Goal: Register for event/course

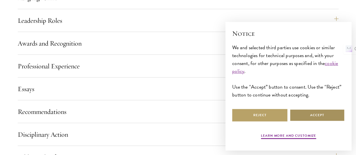
click at [310, 119] on button "Accept" at bounding box center [317, 115] width 55 height 13
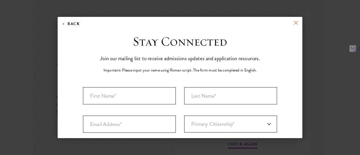
click at [140, 71] on p "Important: Please input your name using Roman script. The form must be complete…" at bounding box center [180, 70] width 153 height 6
click at [139, 97] on input "First Name*" at bounding box center [129, 95] width 93 height 17
type input "Sparsh"
type input "bajoria"
type input "Sparshbajoria123@gmail.com"
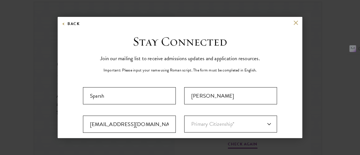
select select "IN"
type input "Bhagalpur"
select select "Bihar"
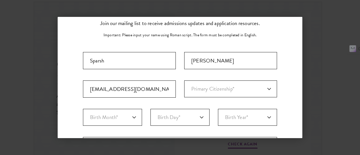
scroll to position [38, 0]
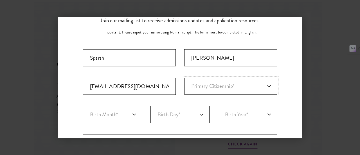
click at [193, 91] on select "Primary Citizenship* Afghanistan Aland Islands Albania Algeria Andorra Angola A…" at bounding box center [230, 86] width 93 height 17
select select "IN"
click at [184, 78] on select "Primary Citizenship* Afghanistan Aland Islands Albania Algeria Andorra Angola A…" at bounding box center [230, 86] width 93 height 17
click at [125, 113] on select "Birth Month* January February March April May June July August September Octobe…" at bounding box center [112, 114] width 59 height 17
select select "11"
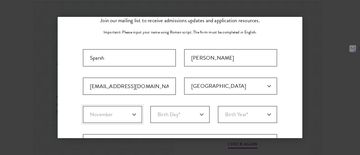
click at [83, 106] on select "Birth Month* January February March April May June July August September Octobe…" at bounding box center [112, 114] width 59 height 17
click at [180, 115] on select "Birth Day* 1 2 3 4 5 6 7 8 9 10 11 12 13 14 15 16 17 18 19 20 21 22 23 24 25 26…" at bounding box center [180, 114] width 59 height 17
select select "30"
click at [151, 106] on select "Birth Day* 1 2 3 4 5 6 7 8 9 10 11 12 13 14 15 16 17 18 19 20 21 22 23 24 25 26…" at bounding box center [180, 114] width 59 height 17
click at [245, 118] on select "Birth Year* 2025 2024 2023 2022 2021 2020 2019 2018 2017 2016 2015 2014 2013 20…" at bounding box center [247, 114] width 59 height 17
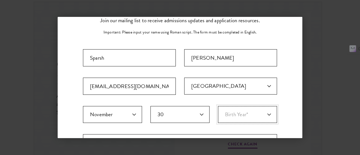
select select "2004"
click at [218, 106] on select "Birth Year* 2025 2024 2023 2022 2021 2020 2019 2018 2017 2016 2015 2014 2013 20…" at bounding box center [247, 114] width 59 height 17
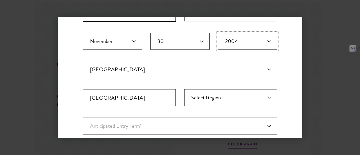
scroll to position [144, 0]
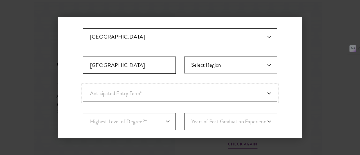
click at [154, 91] on select "Anticipated Entry Term* August 2026 (Application opens April 2025) Just Explori…" at bounding box center [180, 93] width 194 height 17
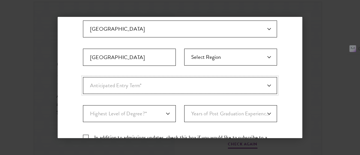
scroll to position [165, 0]
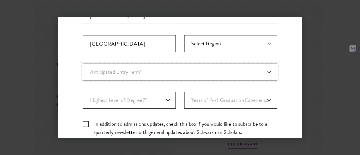
click at [172, 73] on select "Anticipated Entry Term* August 2026 (Application opens April 2025) Just Explori…" at bounding box center [180, 72] width 194 height 17
select select "a6790467-ebe7-4045-a56a-66c1cae98076"
click at [83, 64] on select "Anticipated Entry Term* August 2026 (Application opens April 2025) Just Explori…" at bounding box center [180, 72] width 194 height 17
click at [158, 99] on select "Highest Level of Degree?* PHD Bachelor's Master's Current Undergraduate Student" at bounding box center [129, 100] width 93 height 17
click at [211, 71] on select "Anticipated Entry Term* August 2026 (Application opens April 2025) Just Explori…" at bounding box center [180, 72] width 194 height 17
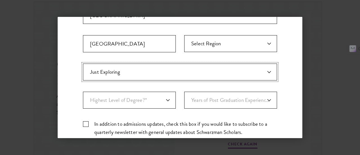
click at [211, 71] on select "Anticipated Entry Term* August 2026 (Application opens April 2025) Just Explori…" at bounding box center [180, 72] width 194 height 17
click at [150, 100] on select "Highest Level of Degree?* PHD Bachelor's Master's Current Undergraduate Student" at bounding box center [129, 100] width 93 height 17
select select "bf44f490-31e9-4d16-b1d2-df861e7933aa"
click at [83, 92] on select "Highest Level of Degree?* PHD Bachelor's Master's Current Undergraduate Student" at bounding box center [129, 100] width 93 height 17
click at [195, 98] on select "Years of Post Graduation Experience?* 1 2 3 4 5 6 7 8 9 10" at bounding box center [230, 100] width 93 height 17
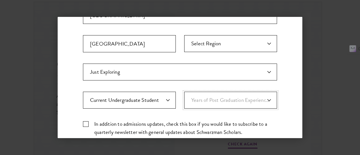
click at [195, 98] on select "Years of Post Graduation Experience?* 1 2 3 4 5 6 7 8 9 10" at bounding box center [230, 100] width 93 height 17
click at [184, 92] on select "Years of Post Graduation Experience?* 1 2 3 4 5 6 7 8 9 10" at bounding box center [230, 100] width 93 height 17
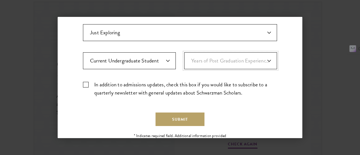
scroll to position [206, 0]
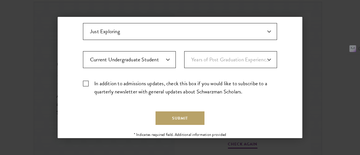
click at [86, 81] on label "In addition to admissions updates, check this box if you would like to subscrib…" at bounding box center [180, 87] width 194 height 16
click at [86, 81] on input "In addition to admissions updates, check this box if you would like to subscrib…" at bounding box center [180, 81] width 194 height 4
click at [165, 120] on button "Submit" at bounding box center [180, 118] width 49 height 14
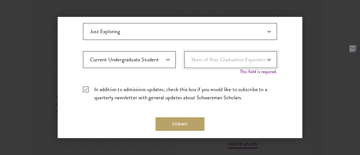
click at [209, 58] on select "Years of Post Graduation Experience?* 1 2 3 4 5 6 7 8 9 10" at bounding box center [230, 59] width 93 height 17
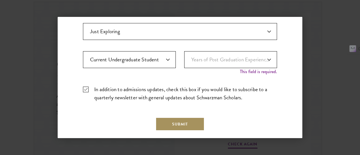
scroll to position [232, 0]
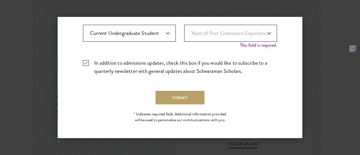
click at [209, 59] on label "In addition to admissions updates, check this box if you would like to subscrib…" at bounding box center [180, 67] width 194 height 16
click at [209, 59] on input "In addition to admissions updates, check this box if you would like to subscrib…" at bounding box center [180, 61] width 194 height 4
checkbox input "false"
click at [218, 32] on select "Years of Post Graduation Experience?* 1 2 3 4 5 6 7 8 9 10" at bounding box center [230, 33] width 93 height 17
click at [155, 29] on select "Highest Level of Degree?* PHD Bachelor's Master's Current Undergraduate Student" at bounding box center [129, 33] width 93 height 17
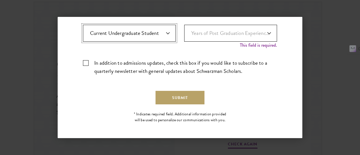
drag, startPoint x: 155, startPoint y: 29, endPoint x: 202, endPoint y: 35, distance: 47.1
click at [202, 35] on select "Years of Post Graduation Experience?* 1 2 3 4 5 6 7 8 9 10" at bounding box center [230, 33] width 93 height 17
select select "1"
click at [184, 30] on select "Years of Post Graduation Experience?* 1 2 3 4 5 6 7 8 9 10" at bounding box center [230, 33] width 93 height 17
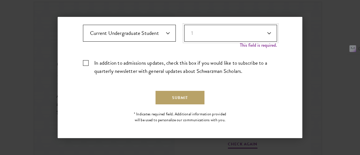
scroll to position [226, 0]
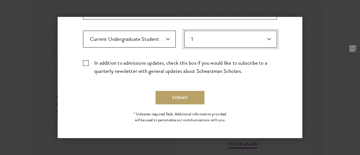
click at [205, 44] on select "Years of Post Graduation Experience?* 1 2 3 4 5 6 7 8 9 10" at bounding box center [230, 39] width 93 height 17
select select "Years of Post Graduation Experience?*"
click at [184, 31] on select "Years of Post Graduation Experience?* 1 2 3 4 5 6 7 8 9 10" at bounding box center [230, 39] width 93 height 17
click at [88, 59] on label "In addition to admissions updates, check this box if you would like to subscrib…" at bounding box center [180, 67] width 194 height 16
click at [88, 59] on input "In addition to admissions updates, check this box if you would like to subscrib…" at bounding box center [180, 61] width 194 height 4
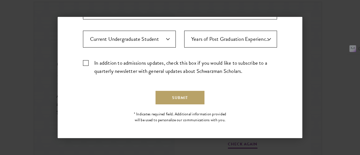
checkbox input "true"
click at [165, 93] on button "Submit" at bounding box center [180, 98] width 49 height 14
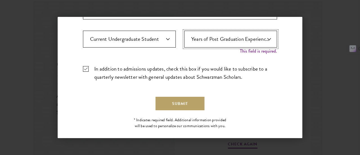
click at [218, 37] on select "Years of Post Graduation Experience?* 1 2 3 4 5 6 7 8 9 10" at bounding box center [230, 39] width 93 height 17
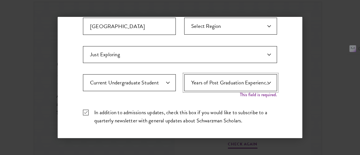
scroll to position [183, 0]
click at [204, 84] on select "Years of Post Graduation Experience?* 1 2 3 4 5 6 7 8 9 10" at bounding box center [230, 82] width 93 height 17
select select "1"
click at [184, 74] on select "Years of Post Graduation Experience?* 1 2 3 4 5 6 7 8 9 10" at bounding box center [230, 82] width 93 height 17
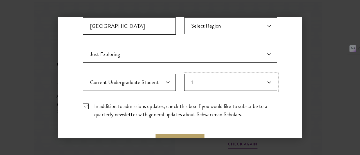
scroll to position [216, 0]
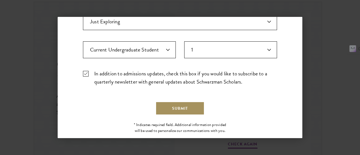
click at [172, 111] on button "Submit" at bounding box center [180, 109] width 49 height 14
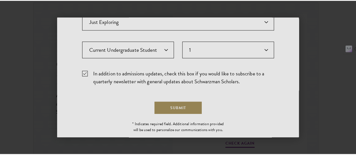
scroll to position [0, 0]
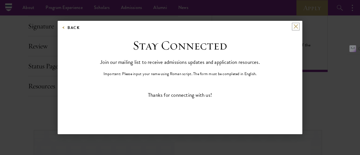
click at [295, 26] on button at bounding box center [296, 26] width 5 height 5
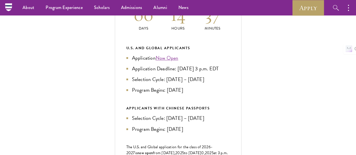
scroll to position [250, 0]
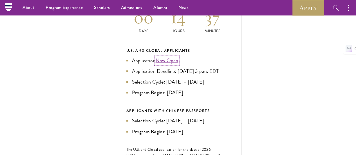
click at [178, 64] on link "Now Open" at bounding box center [167, 61] width 23 height 8
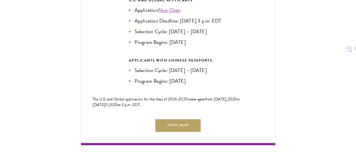
scroll to position [1288, 0]
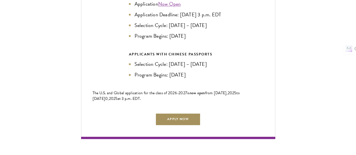
click at [161, 113] on link "Apply Now" at bounding box center [177, 119] width 45 height 13
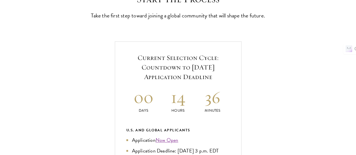
scroll to position [174, 0]
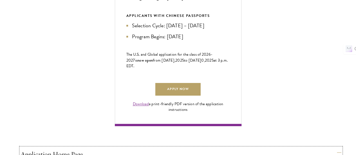
scroll to position [420, 0]
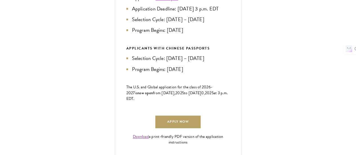
scroll to position [320, 0]
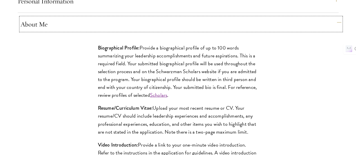
scroll to position [522, 0]
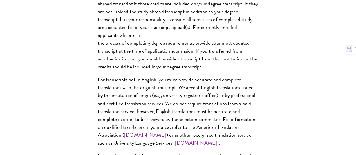
scroll to position [1033, 0]
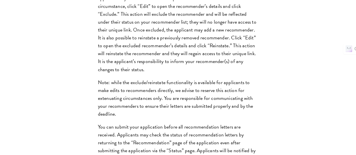
scroll to position [938, 0]
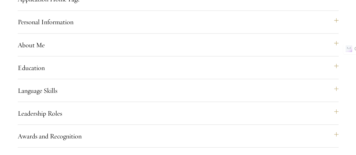
scroll to position [618, 0]
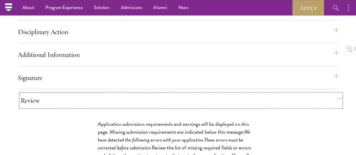
scroll to position [696, 0]
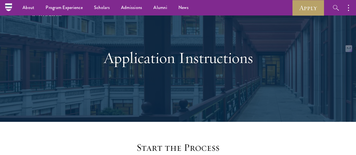
scroll to position [0, 0]
